Goal: Find specific page/section: Find specific page/section

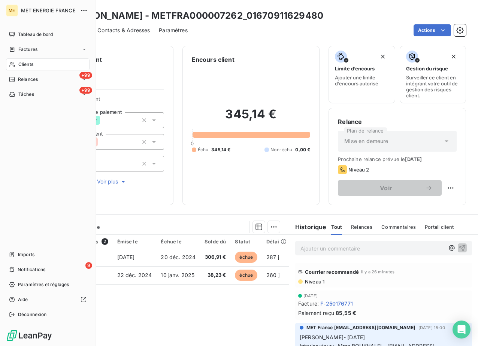
click at [25, 67] on span "Clients" at bounding box center [25, 64] width 15 height 7
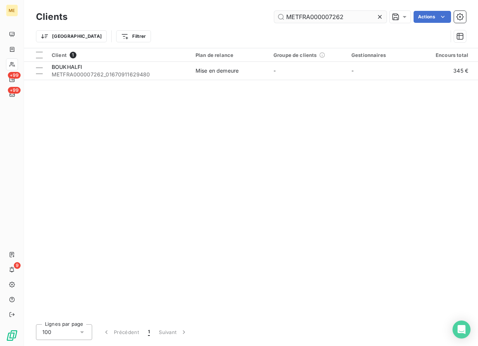
click at [324, 18] on input "METFRA000007262" at bounding box center [330, 17] width 112 height 12
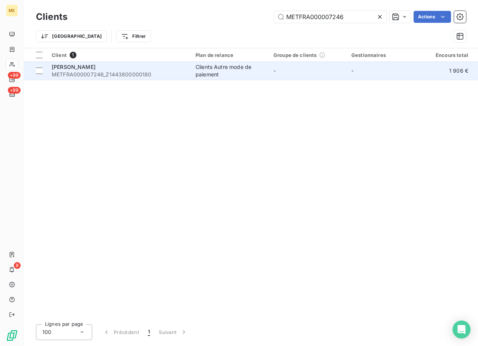
type input "METFRA000007246"
click at [73, 70] on span "[PERSON_NAME]" at bounding box center [74, 67] width 44 height 6
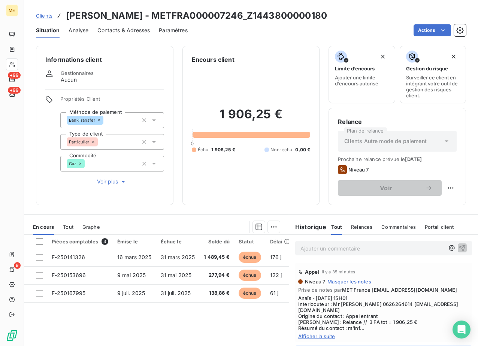
scroll to position [55, 0]
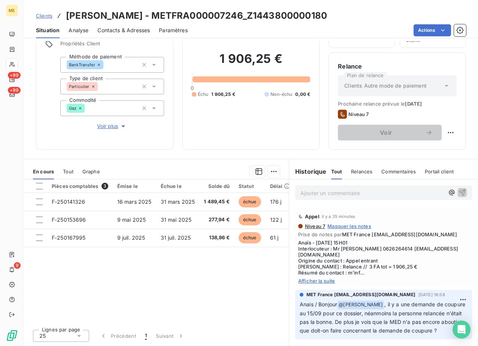
click at [325, 276] on div "Niveau 7 Masquer les notes Prise de notes par MET France [EMAIL_ADDRESS][DOMAIN…" at bounding box center [383, 253] width 171 height 61
click at [321, 281] on span "Afficher la suite" at bounding box center [383, 281] width 171 height 6
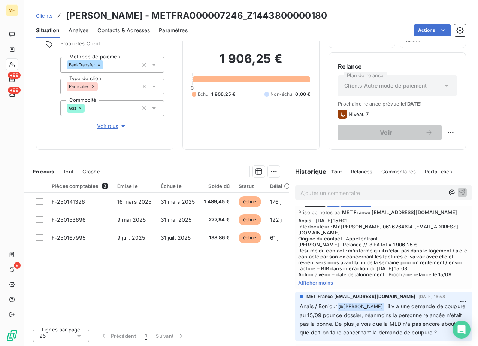
scroll to position [37, 0]
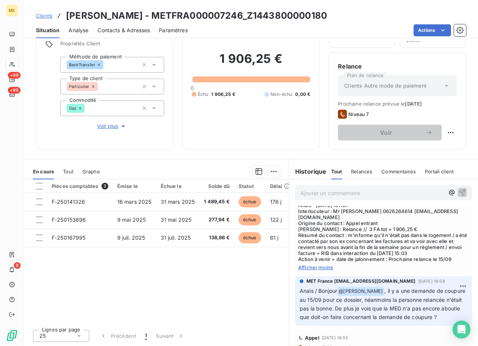
click at [128, 12] on h3 "[PERSON_NAME] - METFRA000007246_Z1443800000180" at bounding box center [196, 15] width 261 height 13
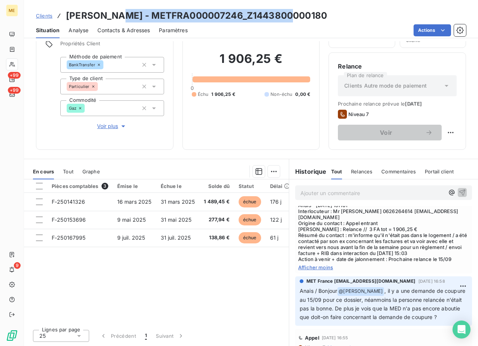
click at [128, 12] on h3 "[PERSON_NAME] - METFRA000007246_Z1443800000180" at bounding box center [196, 15] width 261 height 13
copy h3 "[PERSON_NAME] - METFRA000007246_Z1443800000180"
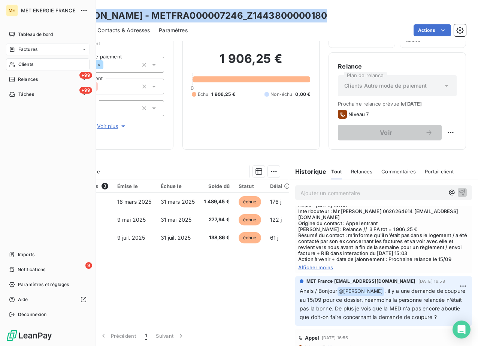
click at [21, 48] on span "Factures" at bounding box center [27, 49] width 19 height 7
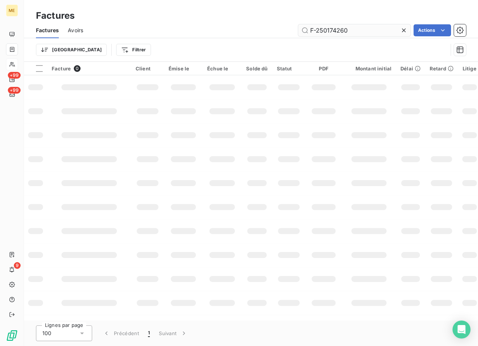
click at [344, 31] on input "F-250174260" at bounding box center [354, 30] width 112 height 12
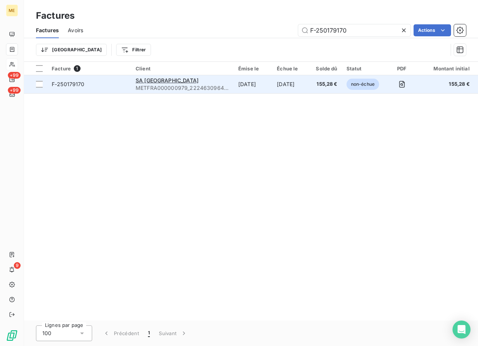
type input "F-250179170"
click at [102, 84] on span "F-250179170" at bounding box center [89, 84] width 75 height 7
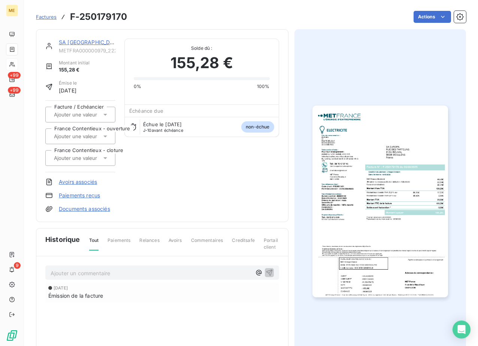
click at [77, 44] on link "SA [GEOGRAPHIC_DATA]" at bounding box center [90, 42] width 63 height 6
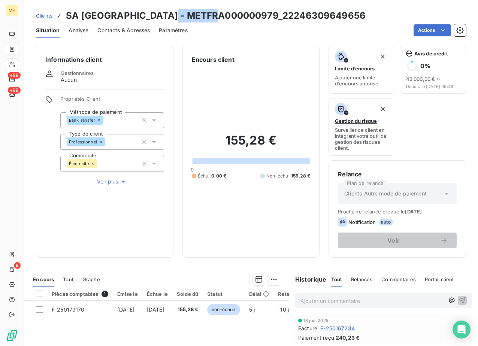
drag, startPoint x: 220, startPoint y: 15, endPoint x: 176, endPoint y: 16, distance: 44.6
click at [176, 16] on h3 "SA [GEOGRAPHIC_DATA] - METFRA000000979_22246309649656" at bounding box center [216, 15] width 300 height 13
drag, startPoint x: 176, startPoint y: 16, endPoint x: 217, endPoint y: 10, distance: 41.7
click at [217, 10] on h3 "SA [GEOGRAPHIC_DATA] - METFRA000000979_22246309649656" at bounding box center [216, 15] width 300 height 13
copy h3 "METFRA000000979"
